Goal: Task Accomplishment & Management: Use online tool/utility

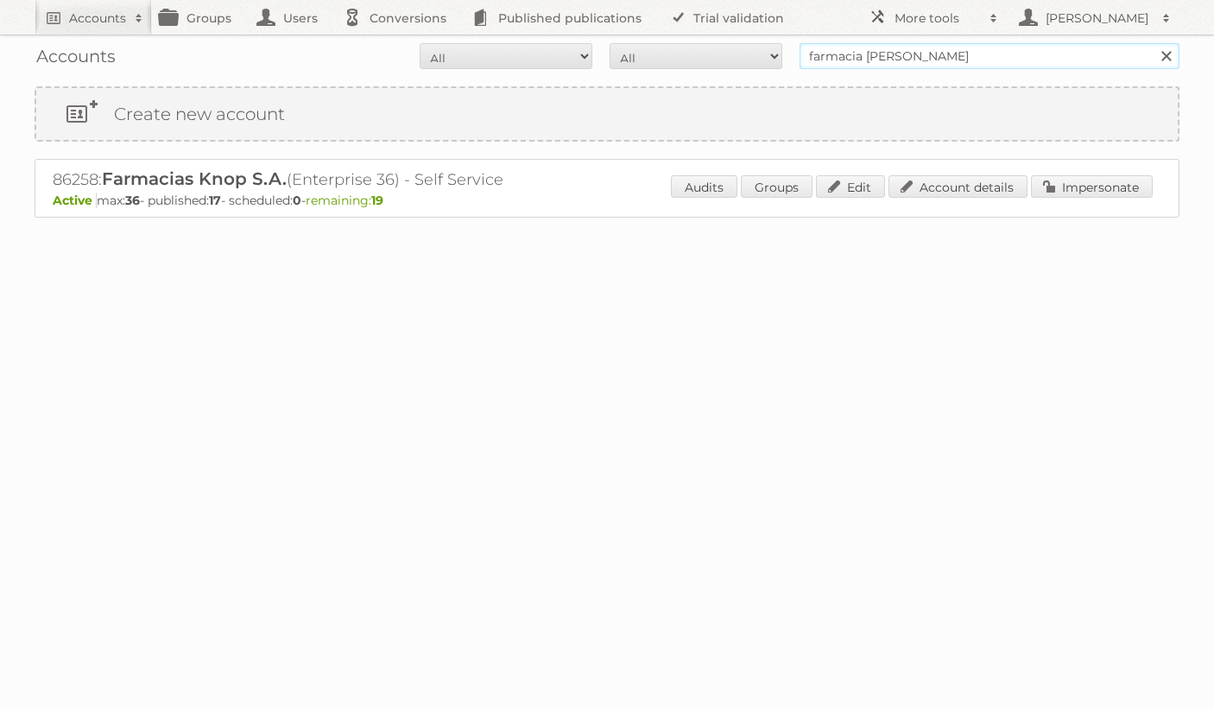
drag, startPoint x: 936, startPoint y: 57, endPoint x: 730, endPoint y: 43, distance: 206.9
click at [730, 43] on form "All Active Expired Pending All Paid Trials Self service farmacia [PERSON_NAME] …" at bounding box center [607, 56] width 1145 height 26
type input "jafra"
click at [1153, 43] on input "Search" at bounding box center [1166, 56] width 26 height 26
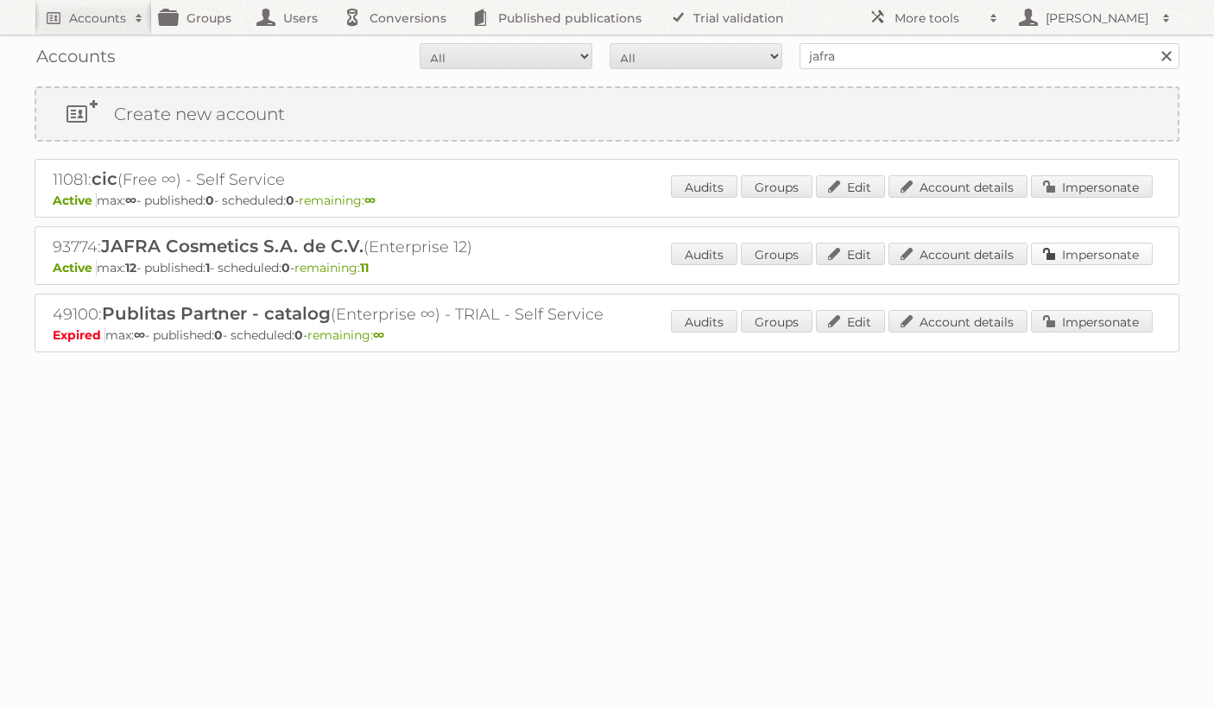
click at [1056, 254] on link "Impersonate" at bounding box center [1092, 254] width 122 height 22
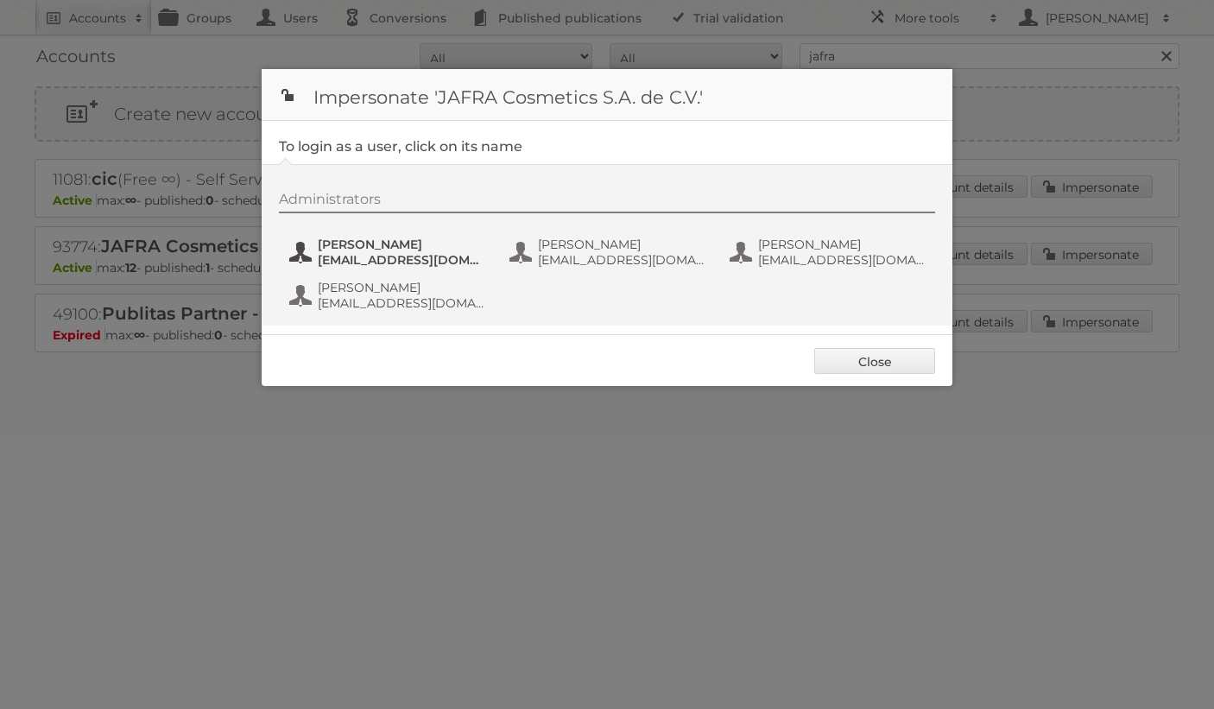
click at [407, 253] on span "aarredondo@better.com.mx" at bounding box center [402, 260] width 168 height 16
